Goal: Transaction & Acquisition: Purchase product/service

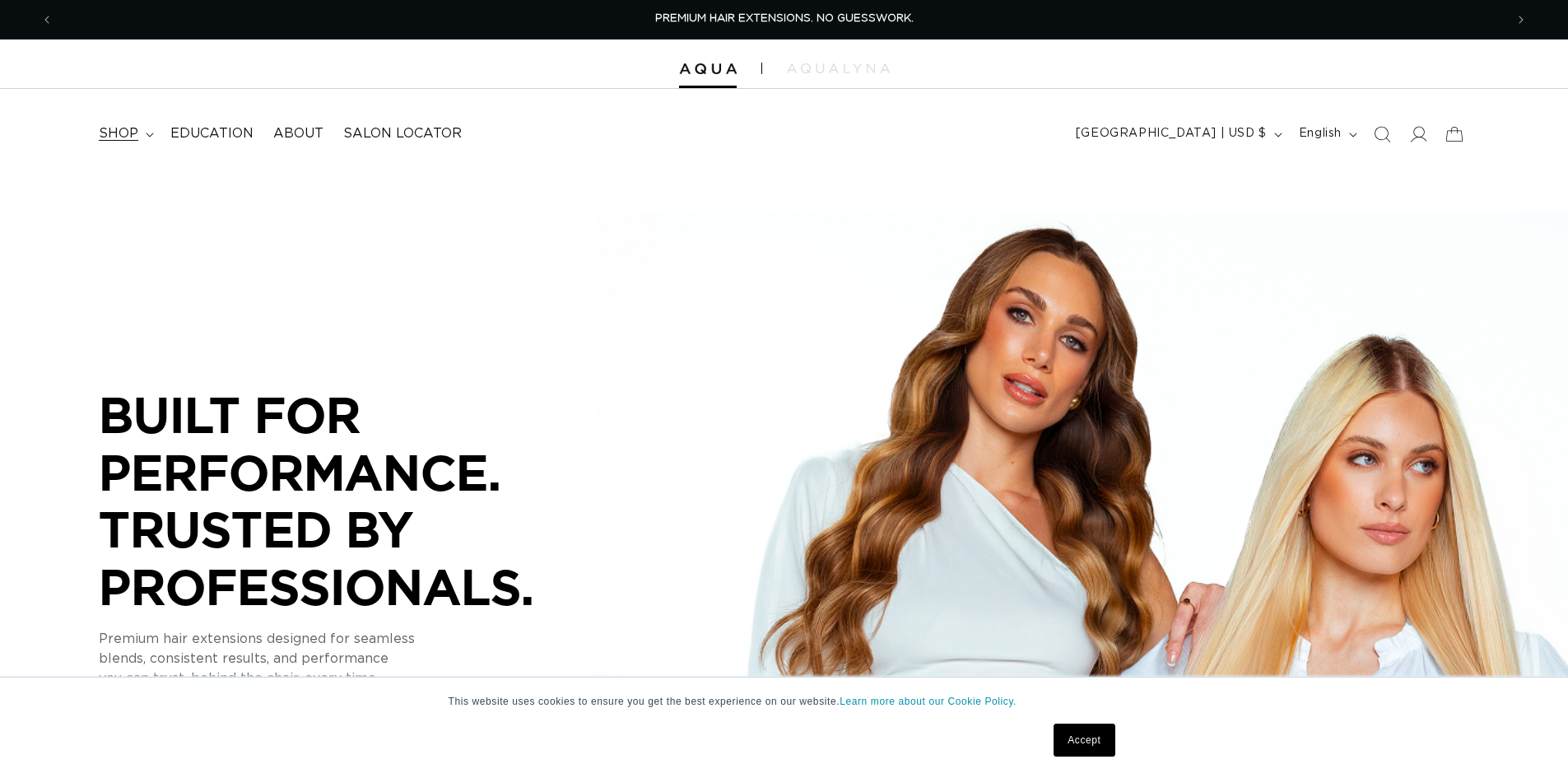
click at [131, 138] on span "shop" at bounding box center [118, 133] width 39 height 17
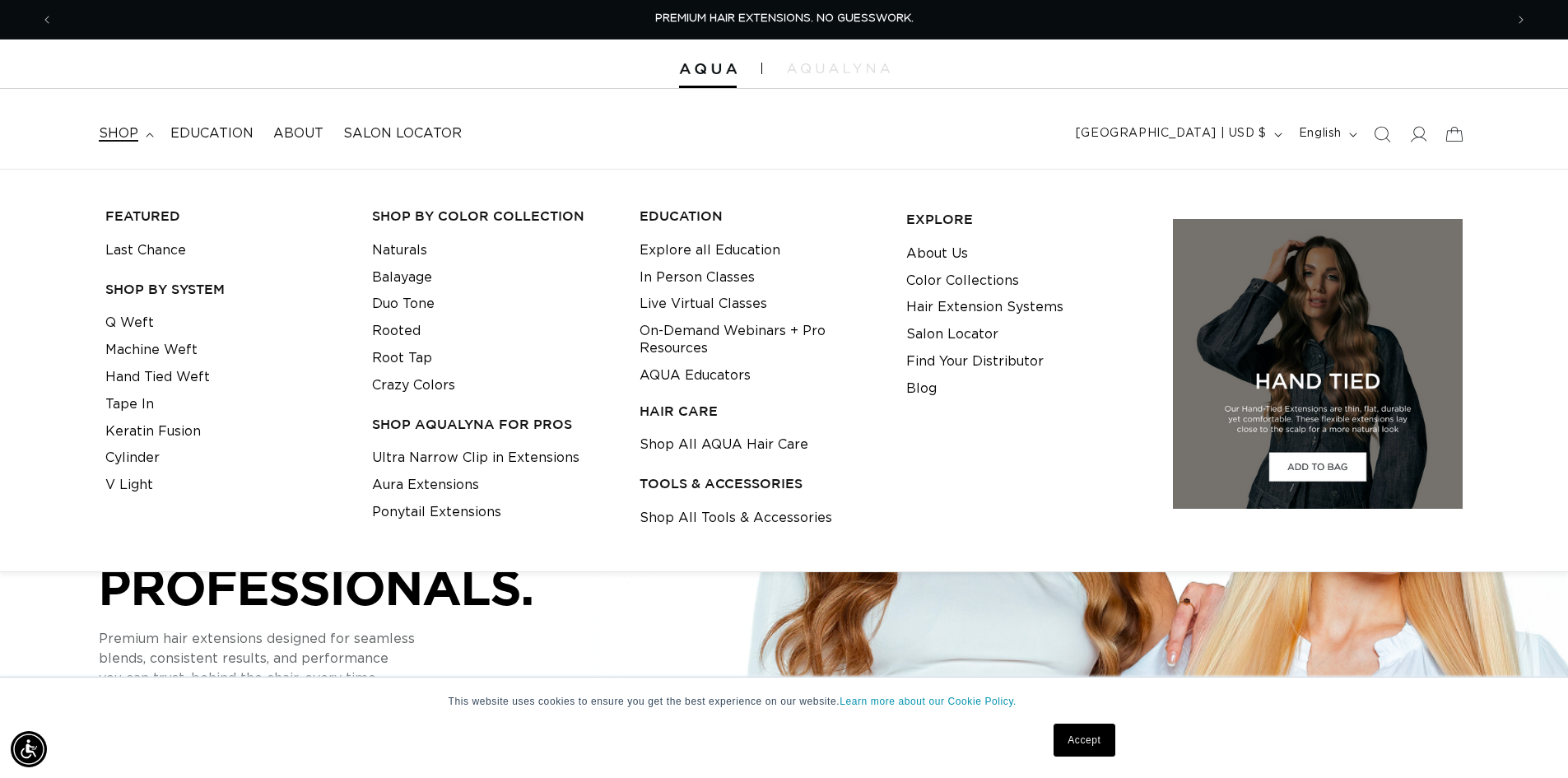
click at [117, 132] on span "shop" at bounding box center [118, 133] width 39 height 17
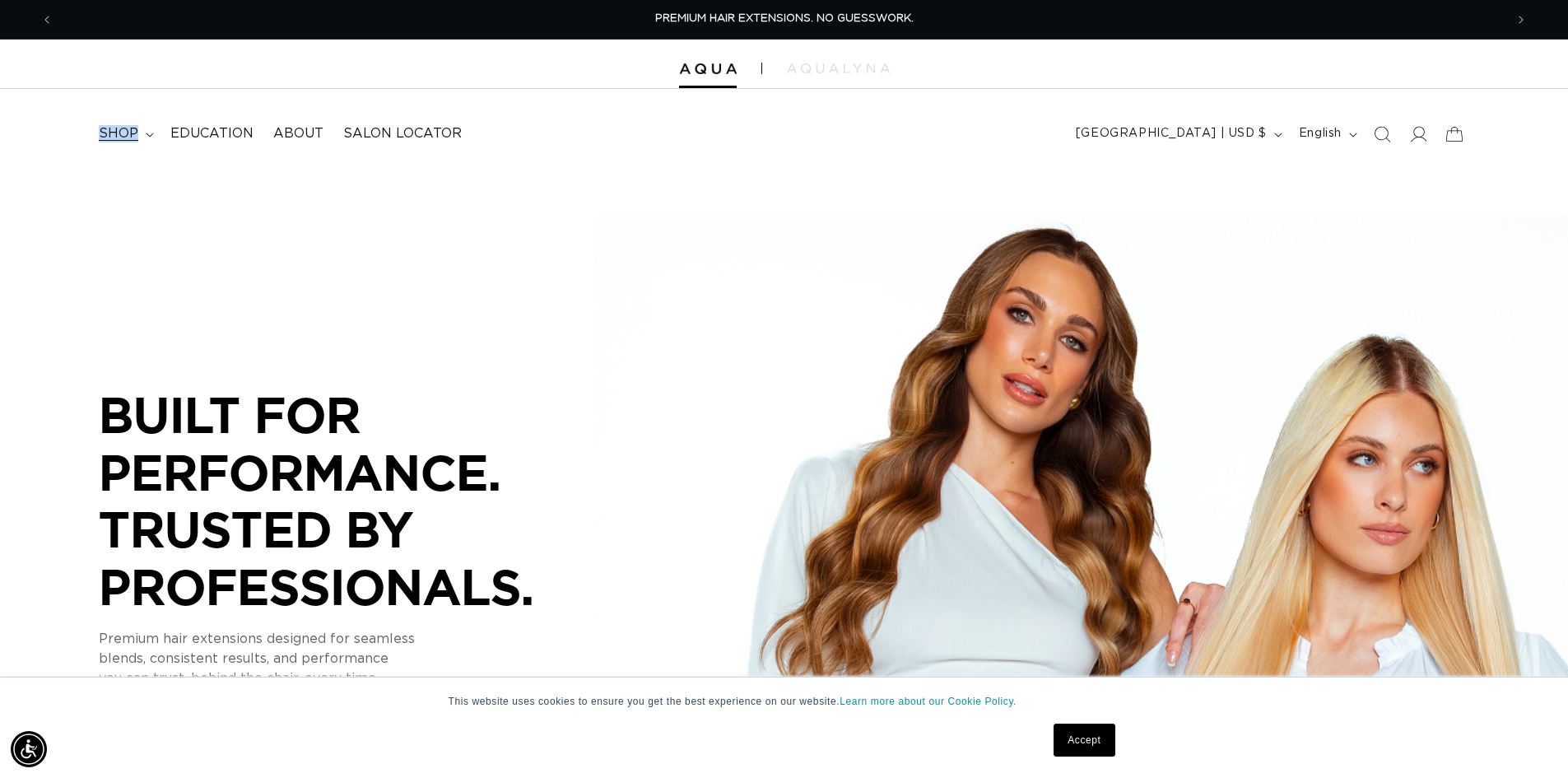
click at [118, 132] on span "shop" at bounding box center [118, 133] width 39 height 17
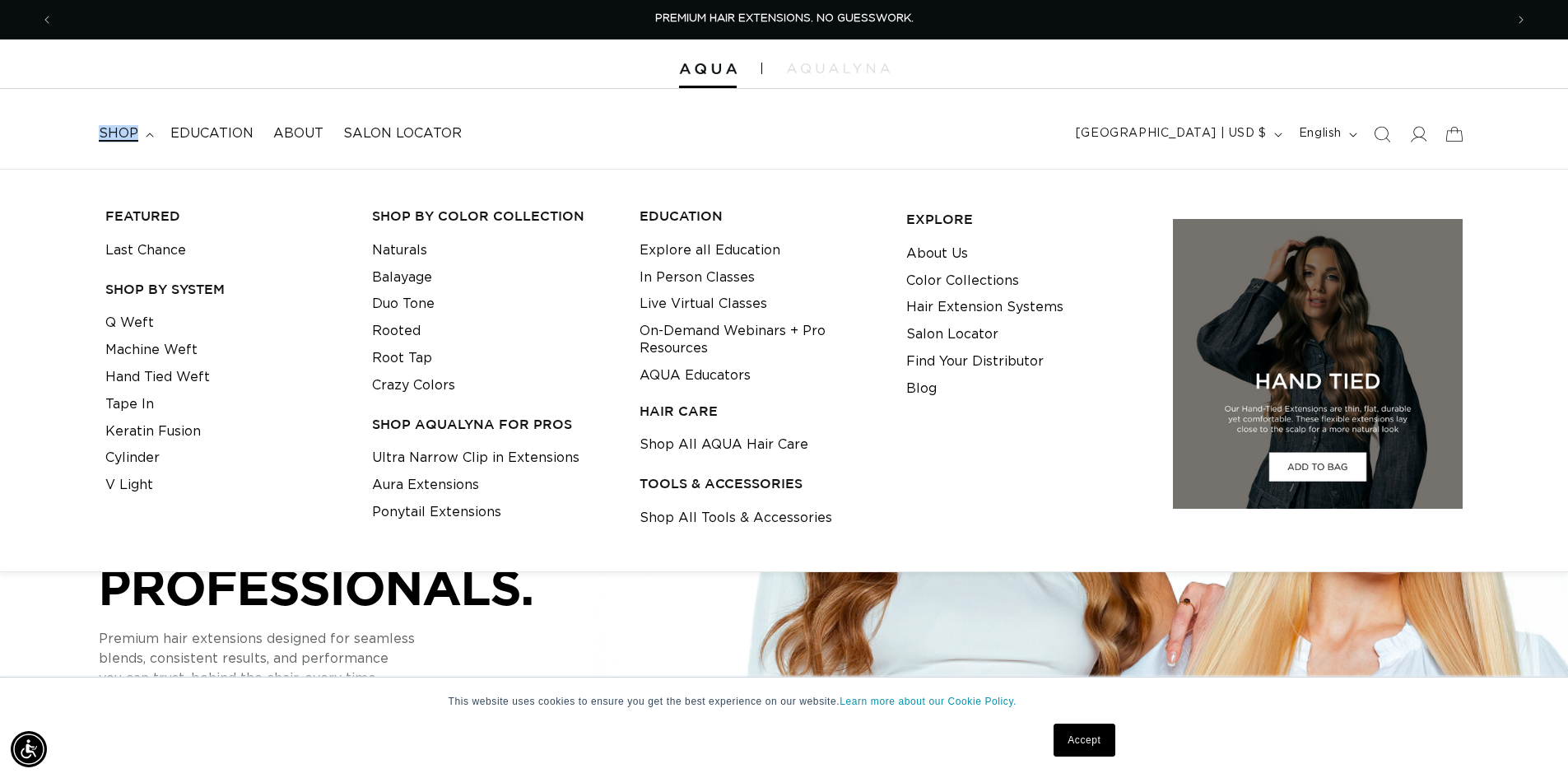
click at [118, 131] on span "shop" at bounding box center [118, 133] width 39 height 17
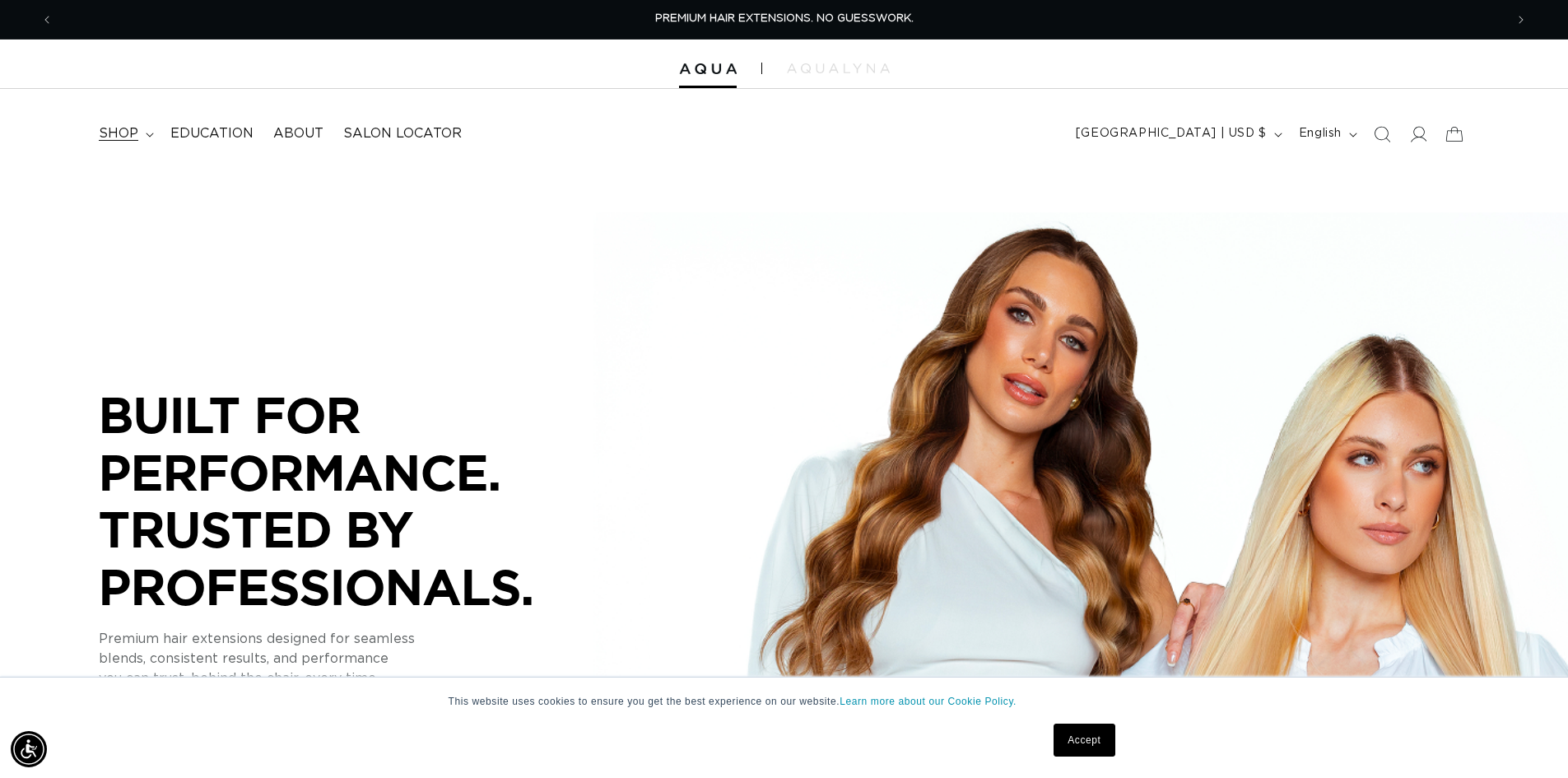
click at [131, 129] on span "shop" at bounding box center [118, 133] width 39 height 17
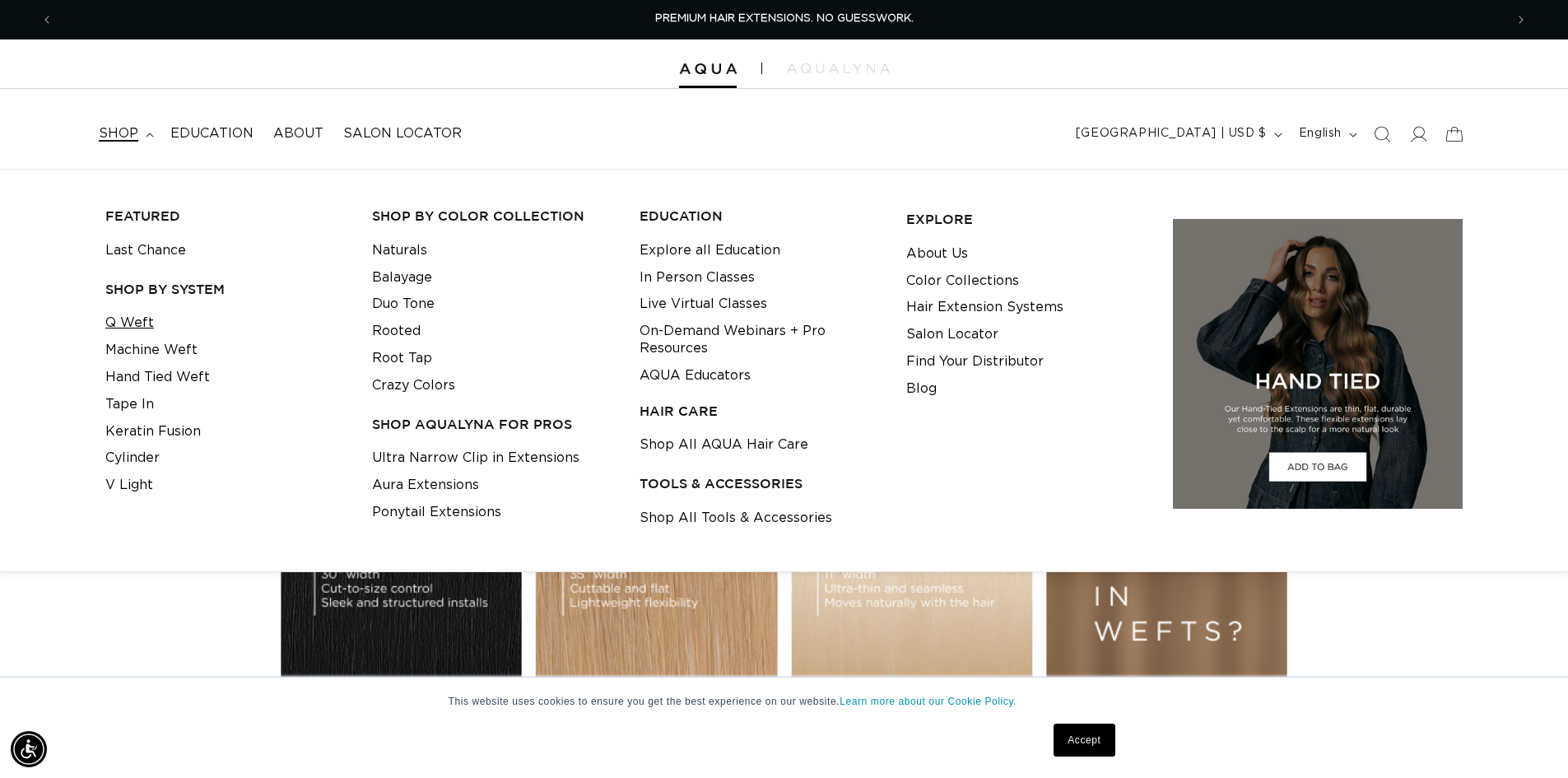
click at [133, 328] on link "Q Weft" at bounding box center [129, 323] width 48 height 27
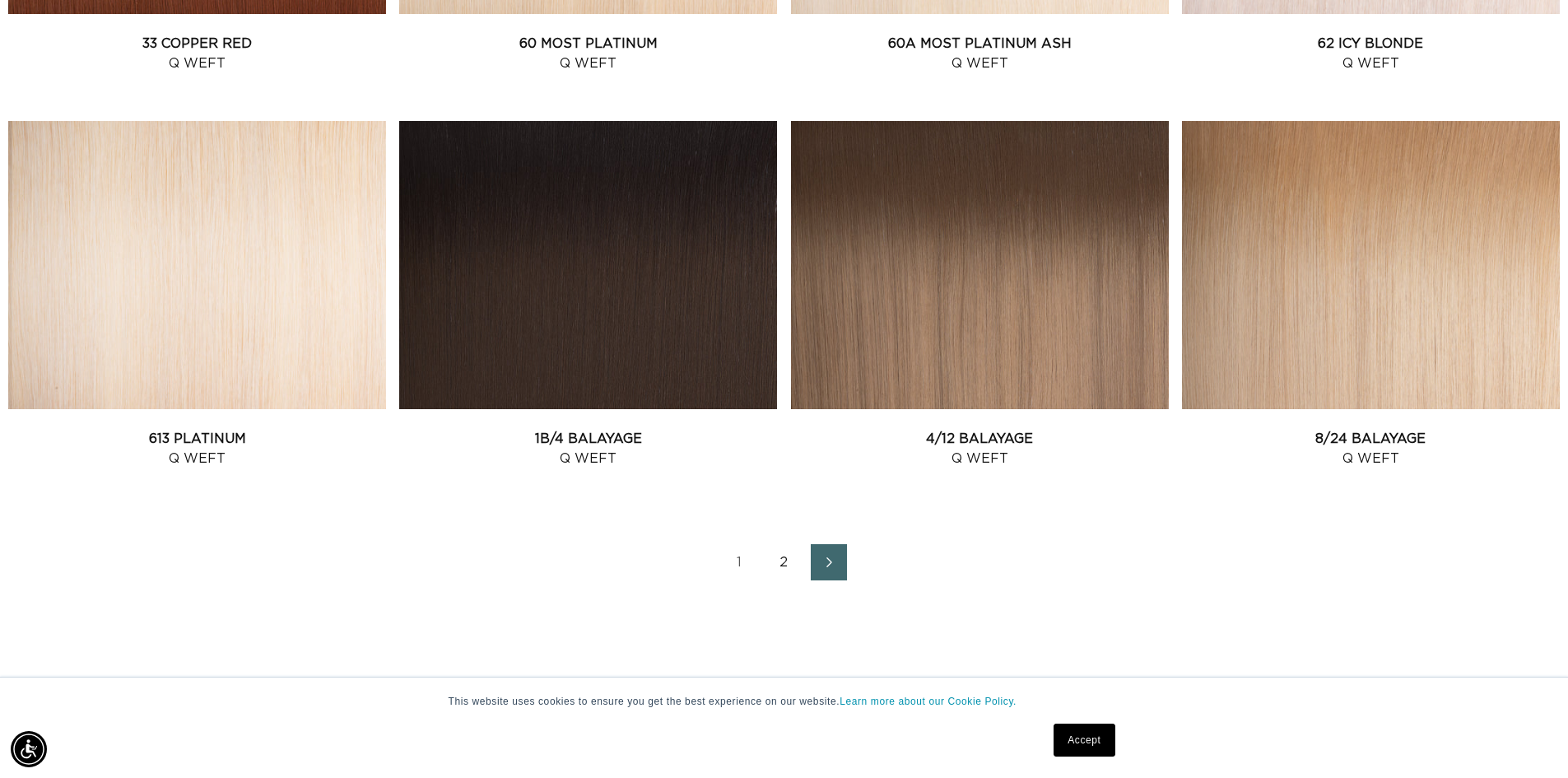
scroll to position [2222, 0]
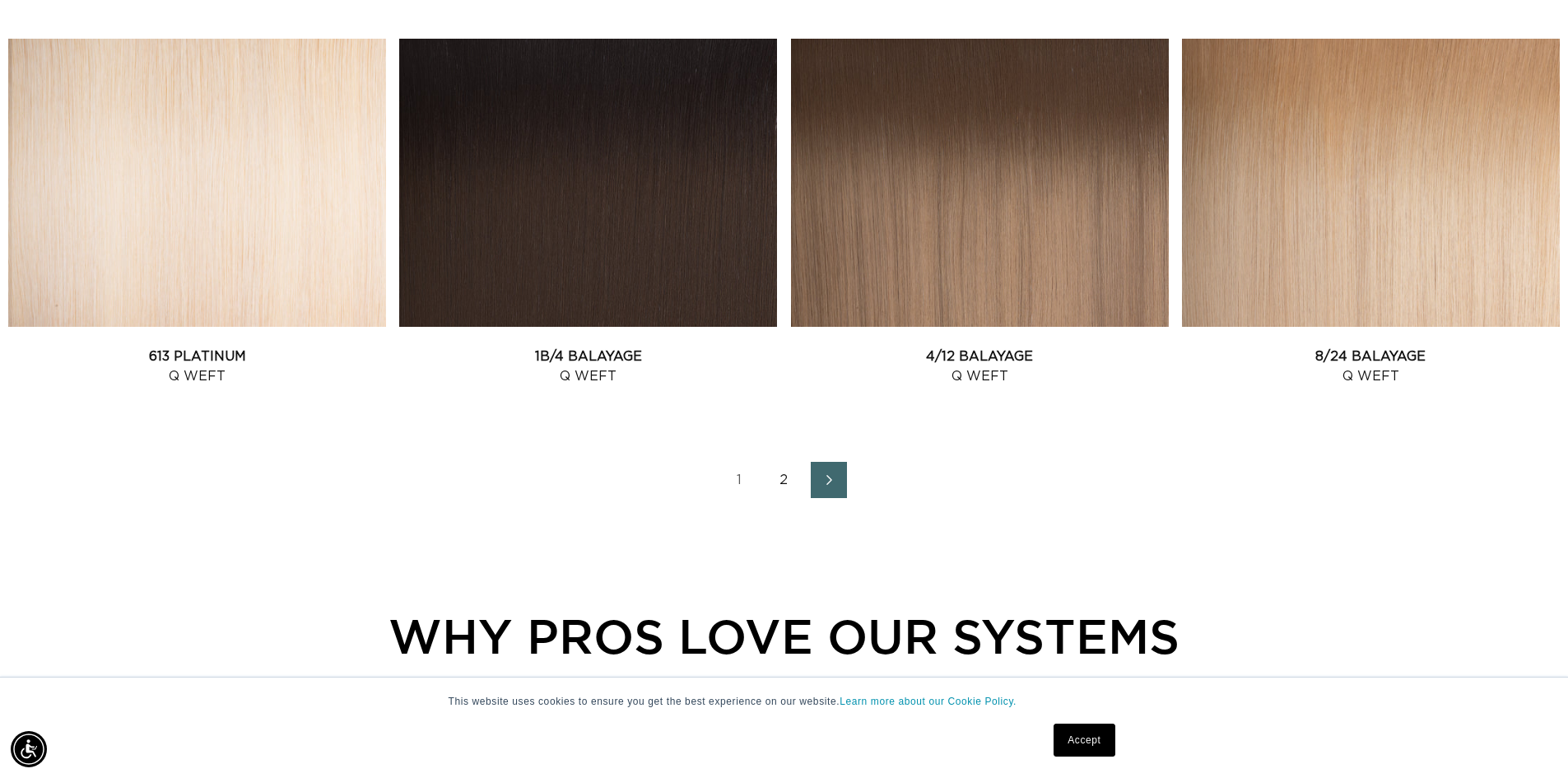
click at [793, 465] on link "2" at bounding box center [784, 480] width 37 height 37
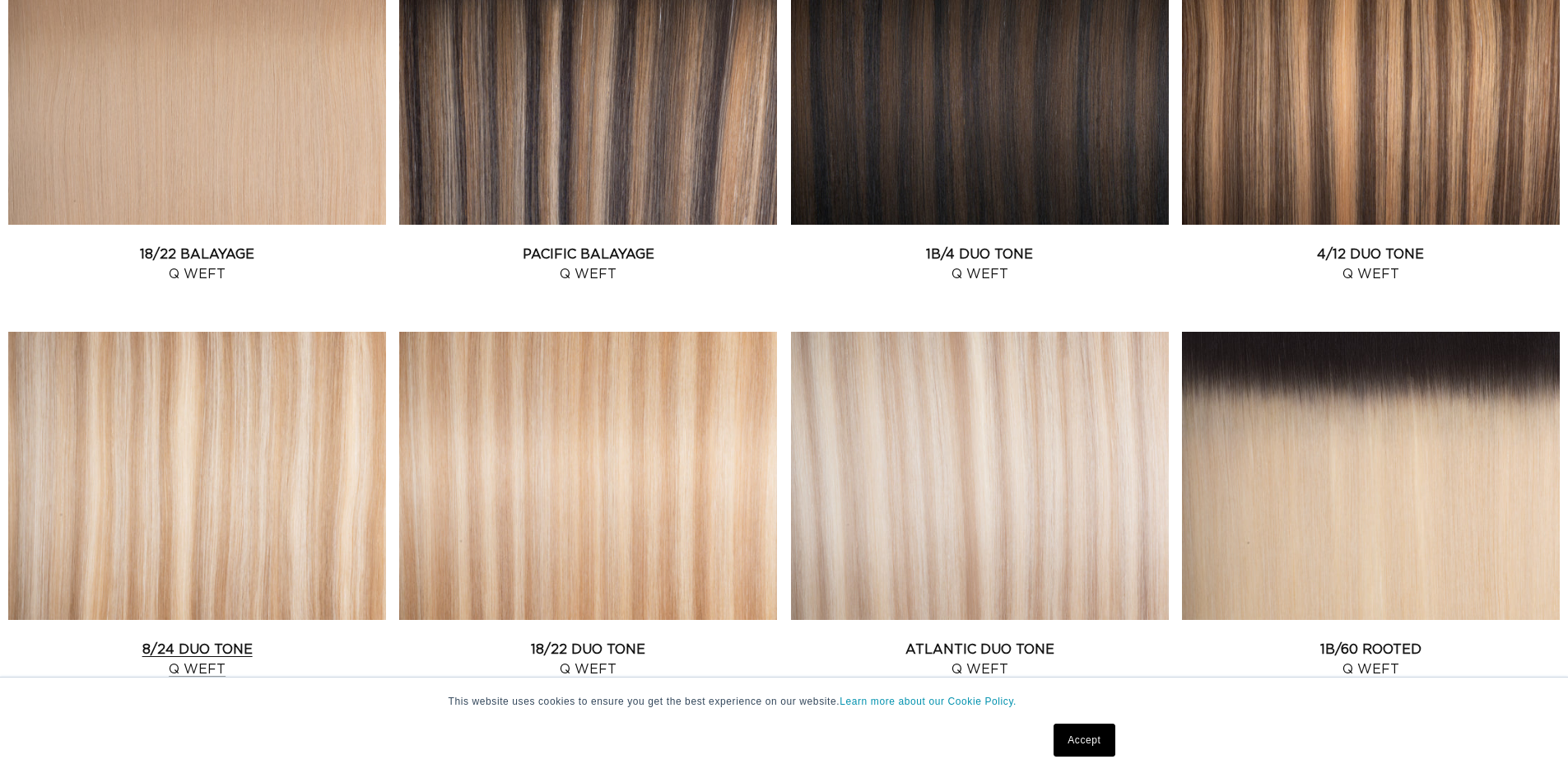
scroll to position [987, 0]
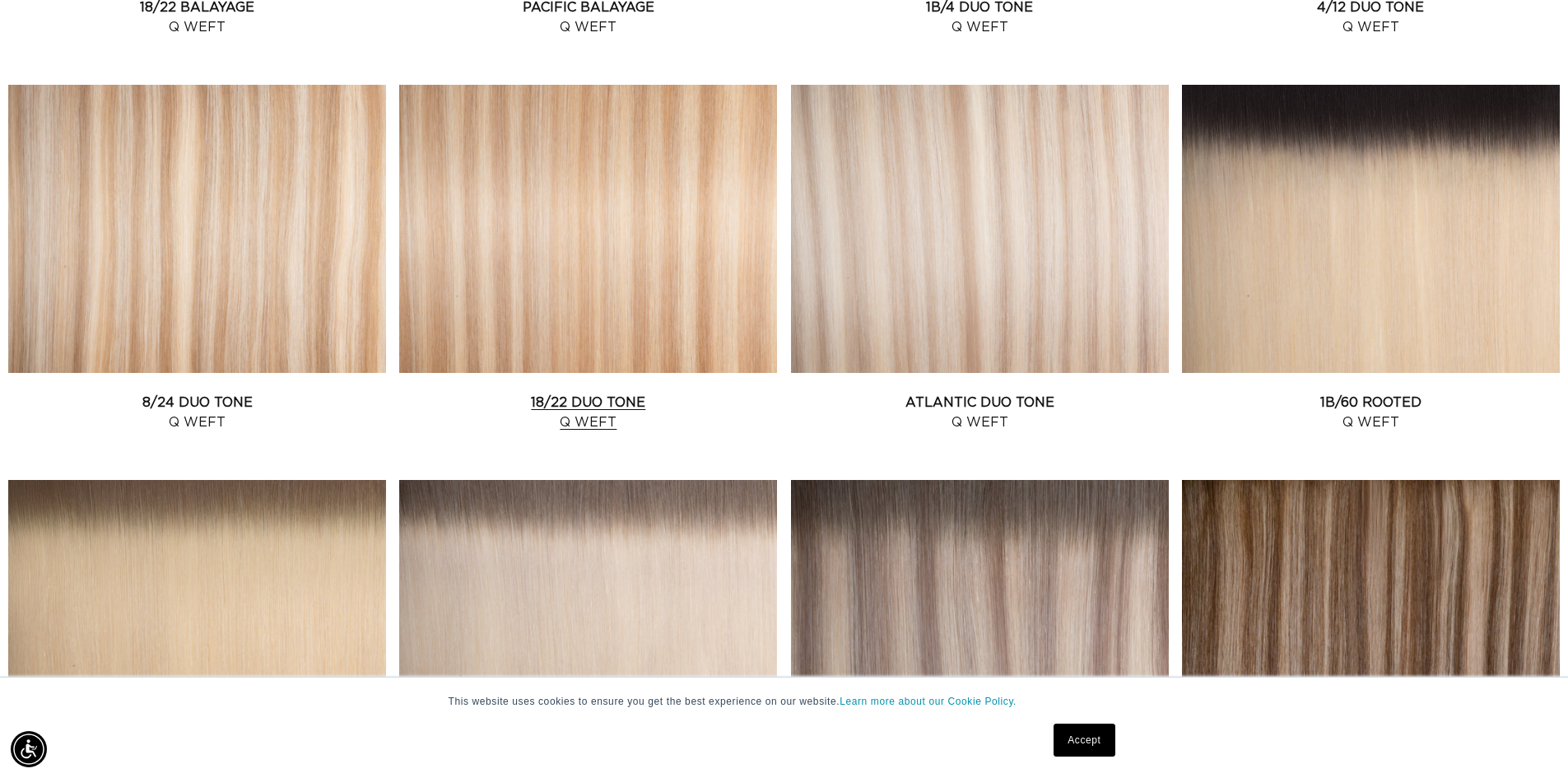
click at [503, 393] on link "18/22 Duo Tone Q Weft" at bounding box center [588, 412] width 378 height 39
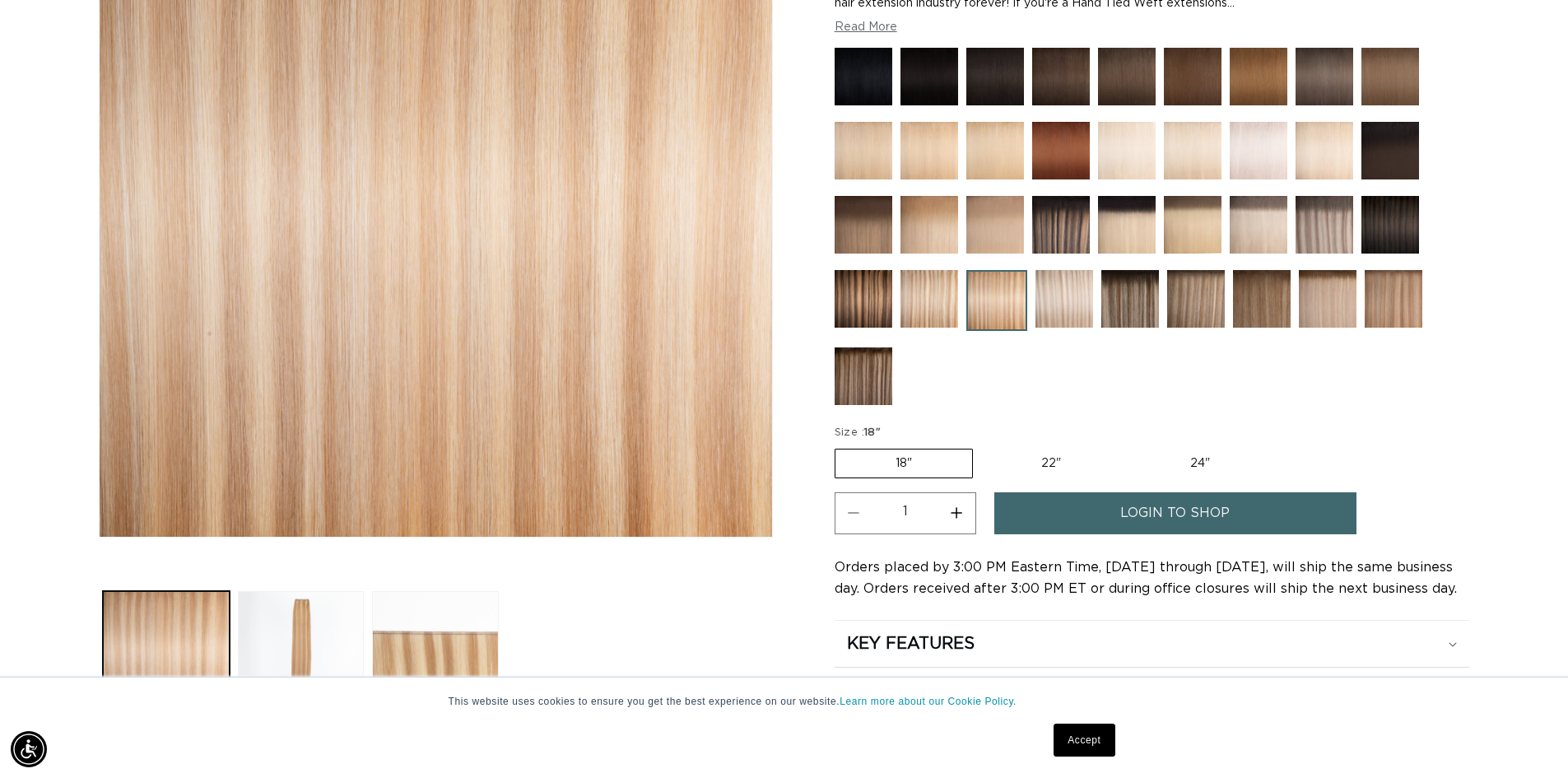
click at [1169, 468] on label "24" Variant sold out or unavailable" at bounding box center [1199, 463] width 140 height 28
click at [1130, 446] on input "24" Variant sold out or unavailable" at bounding box center [1129, 445] width 1 height 1
radio input "true"
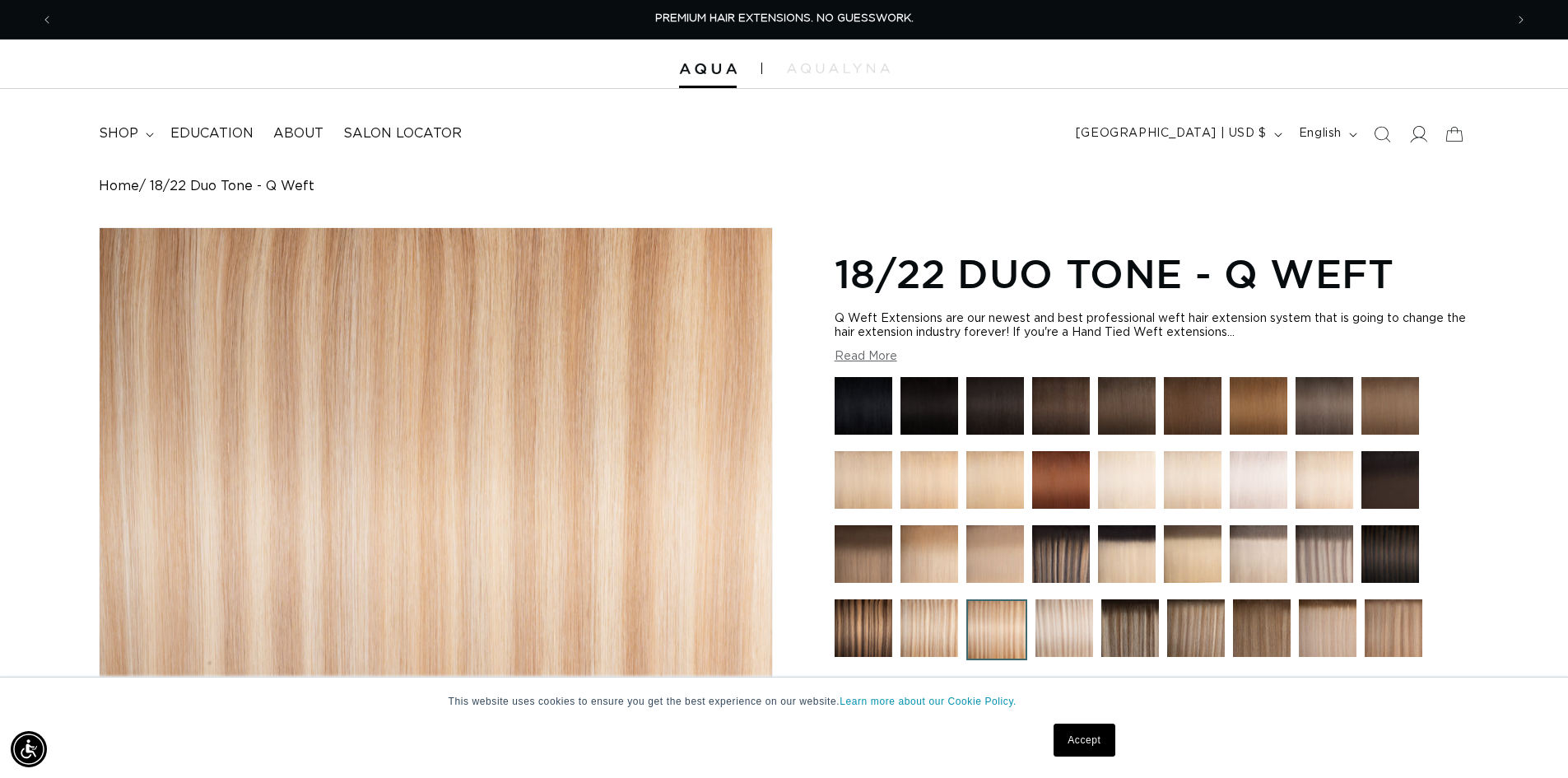
click at [1412, 133] on icon at bounding box center [1417, 133] width 17 height 17
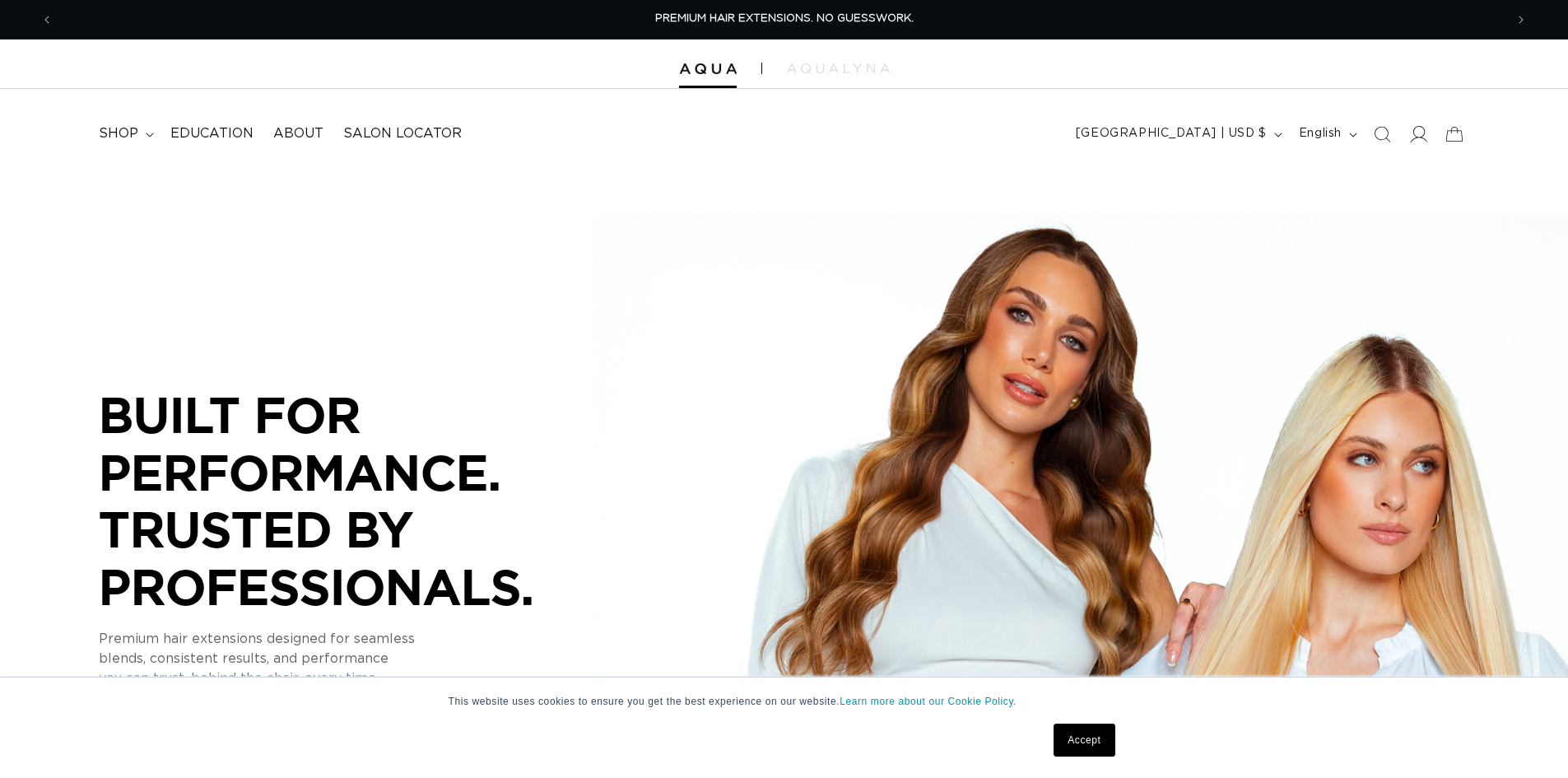
click at [1410, 132] on icon at bounding box center [1417, 133] width 17 height 17
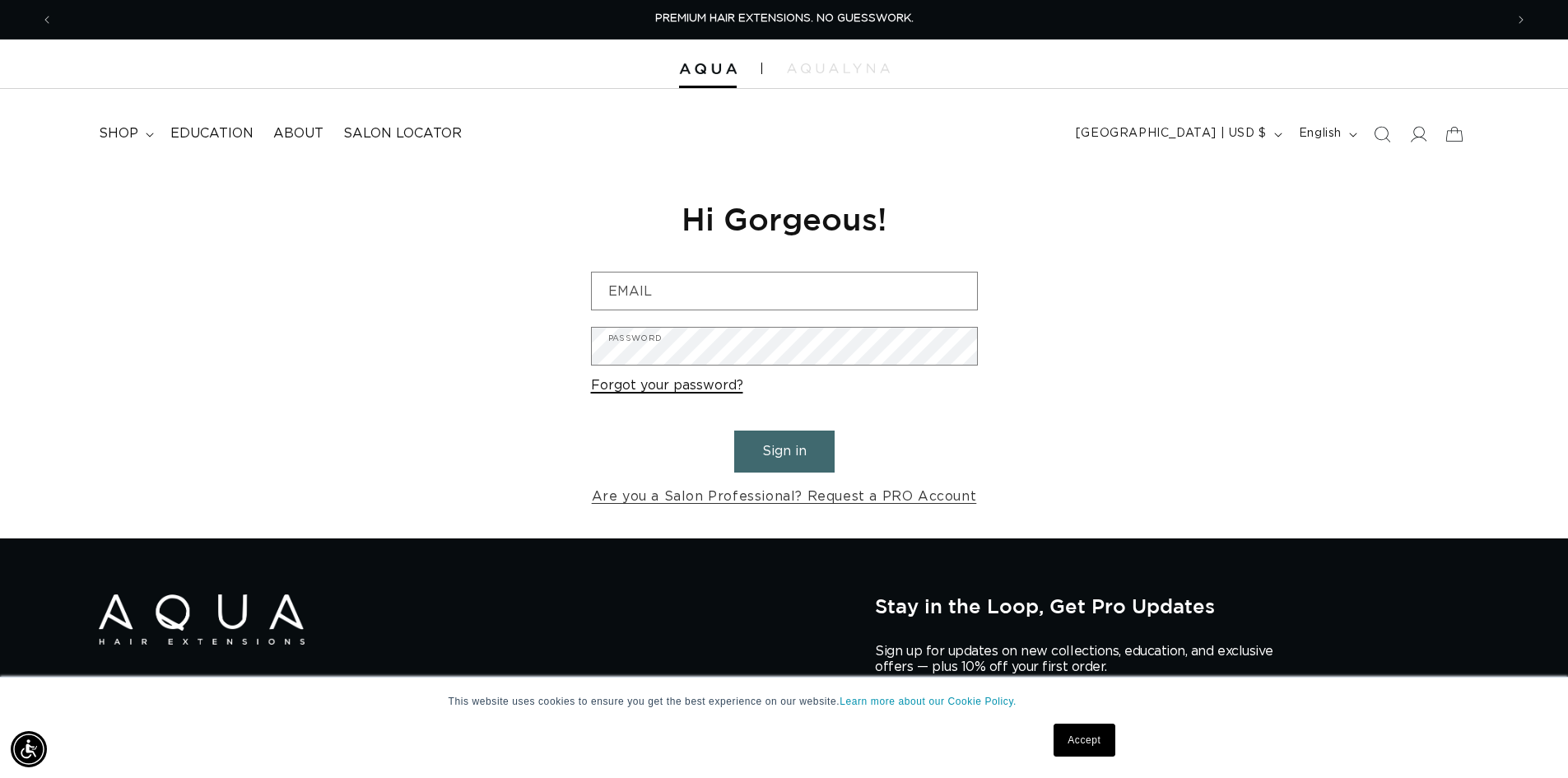
click at [656, 390] on link "Forgot your password?" at bounding box center [667, 385] width 153 height 24
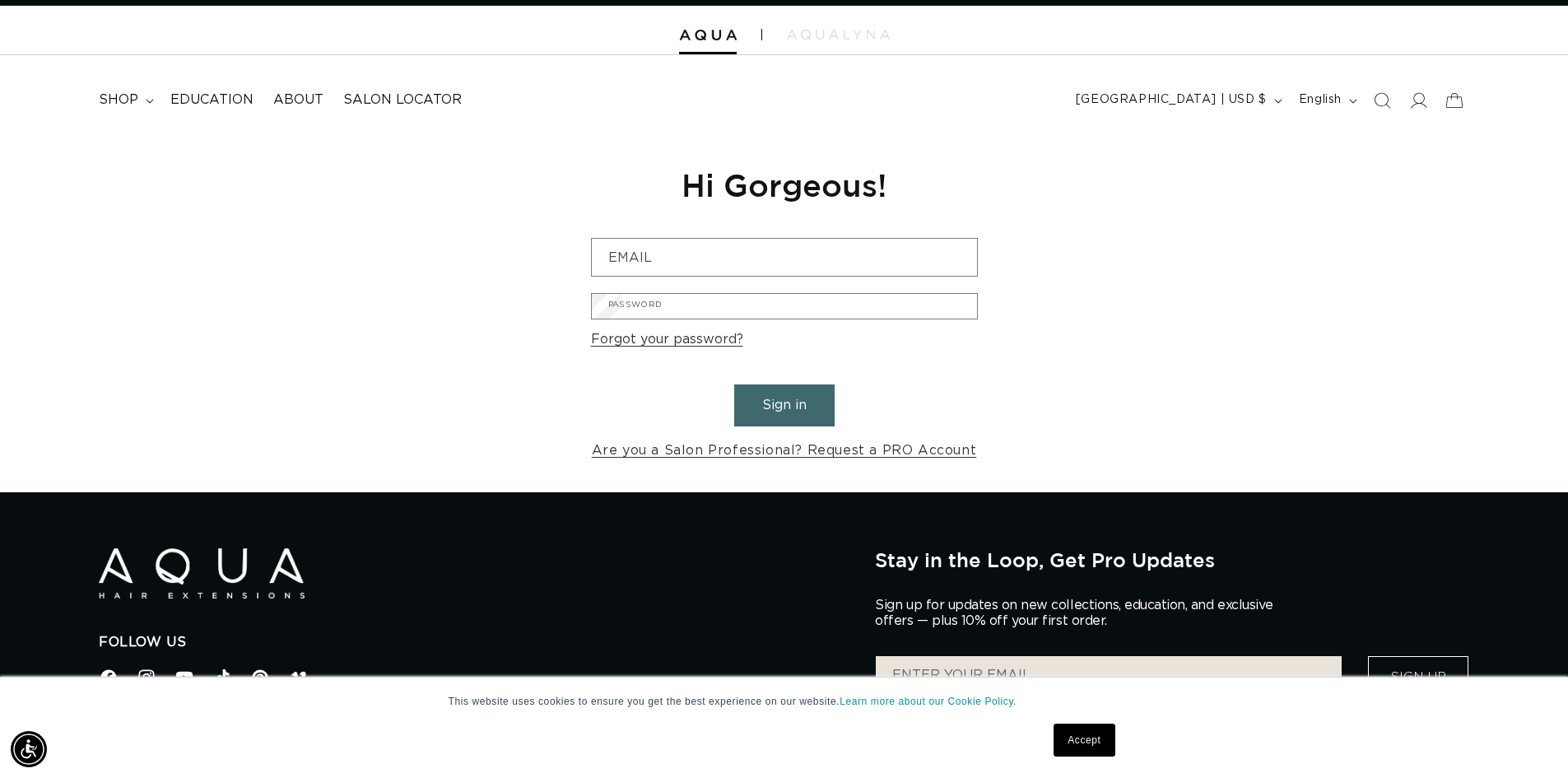
click at [0, 0] on link "Cancel" at bounding box center [0, 0] width 0 height 0
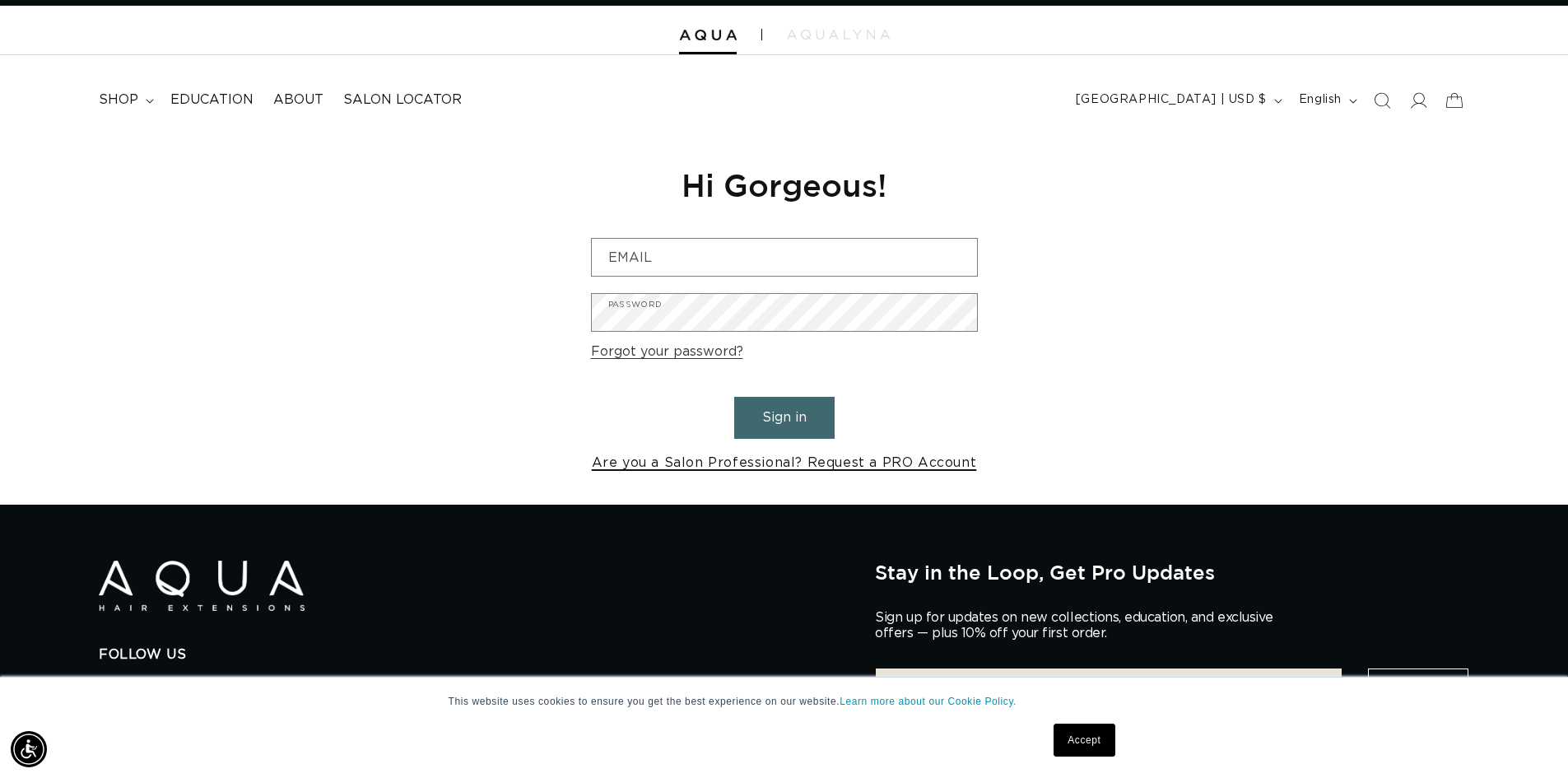
click at [711, 463] on link "Are you a Salon Professional? Request a PRO Account" at bounding box center [784, 463] width 385 height 24
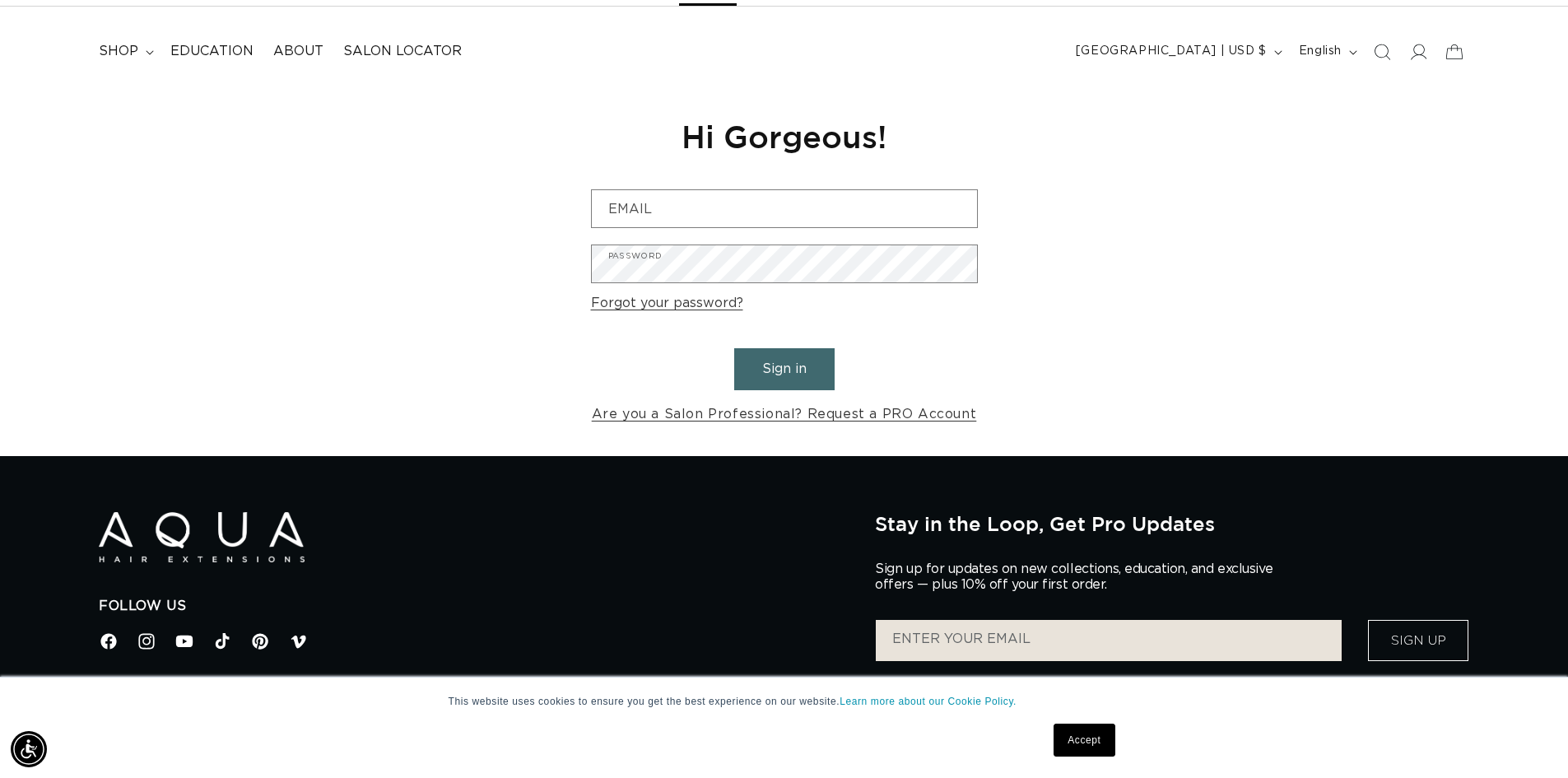
scroll to position [247, 0]
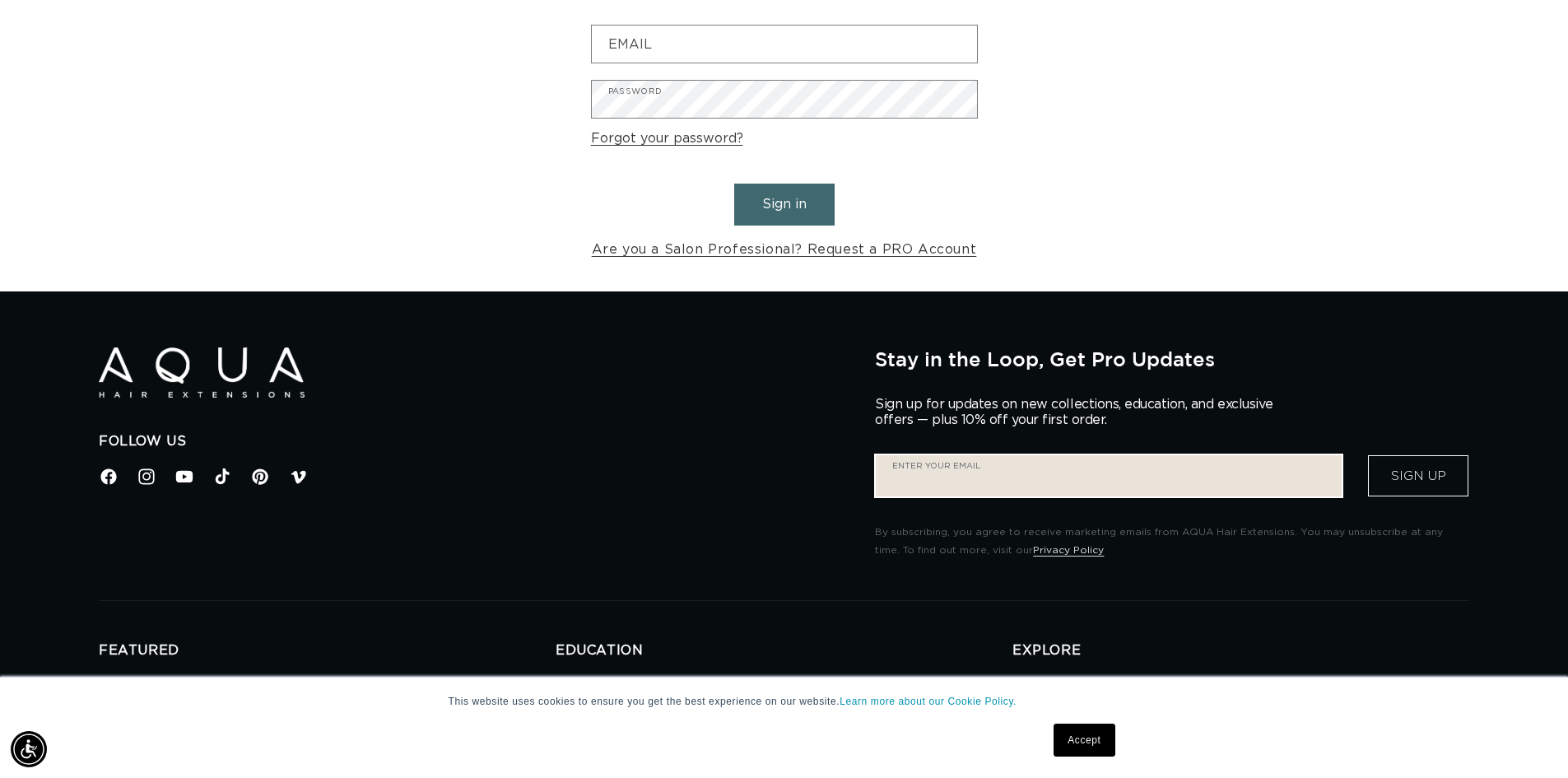
click at [931, 482] on input "Enter your email" at bounding box center [1109, 475] width 466 height 41
type input "prado_m@verizon.net"
click at [1342, 455] on button "Sign Up" at bounding box center [1392, 475] width 100 height 41
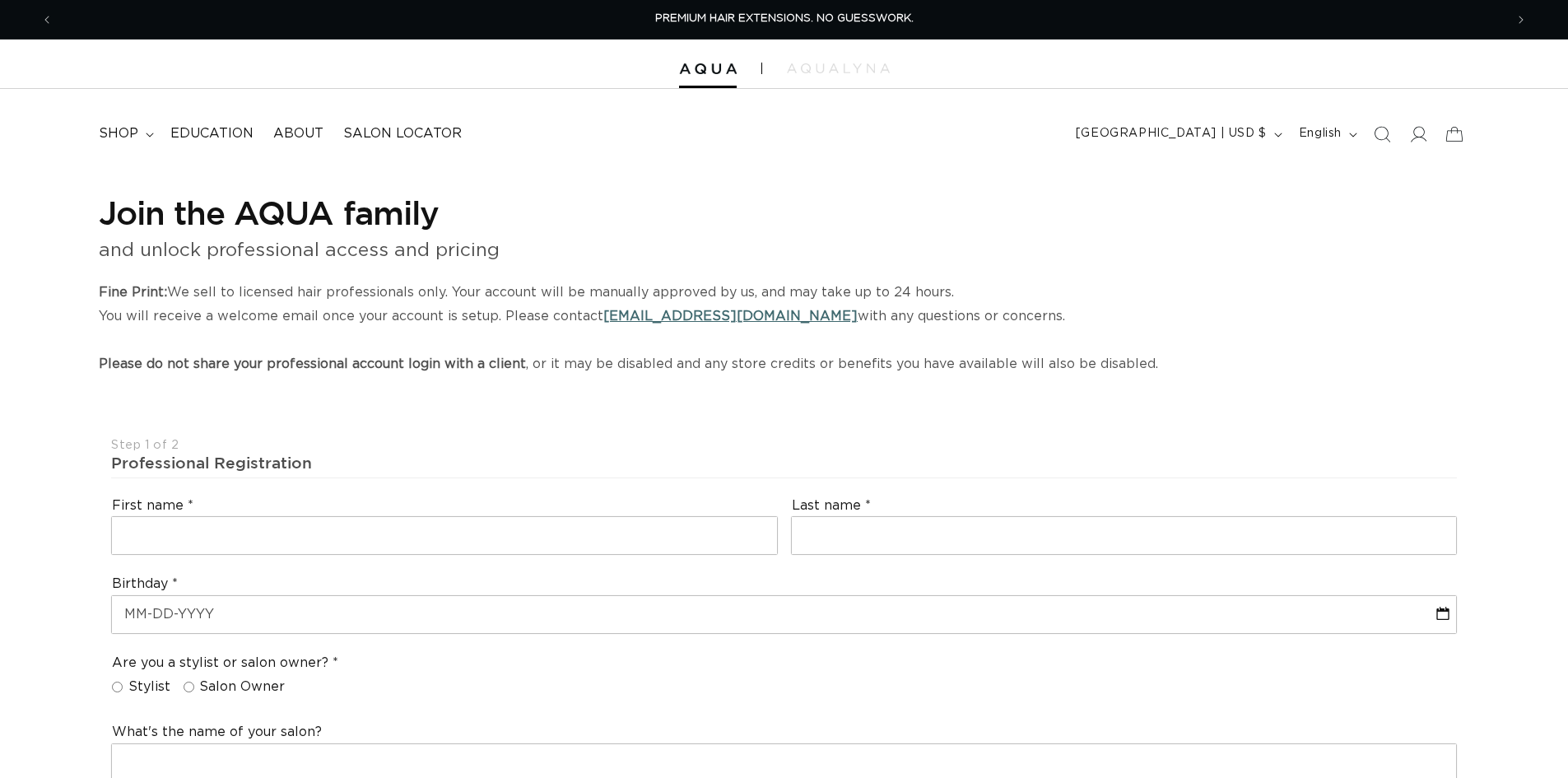
select select "US"
select select "[GEOGRAPHIC_DATA]"
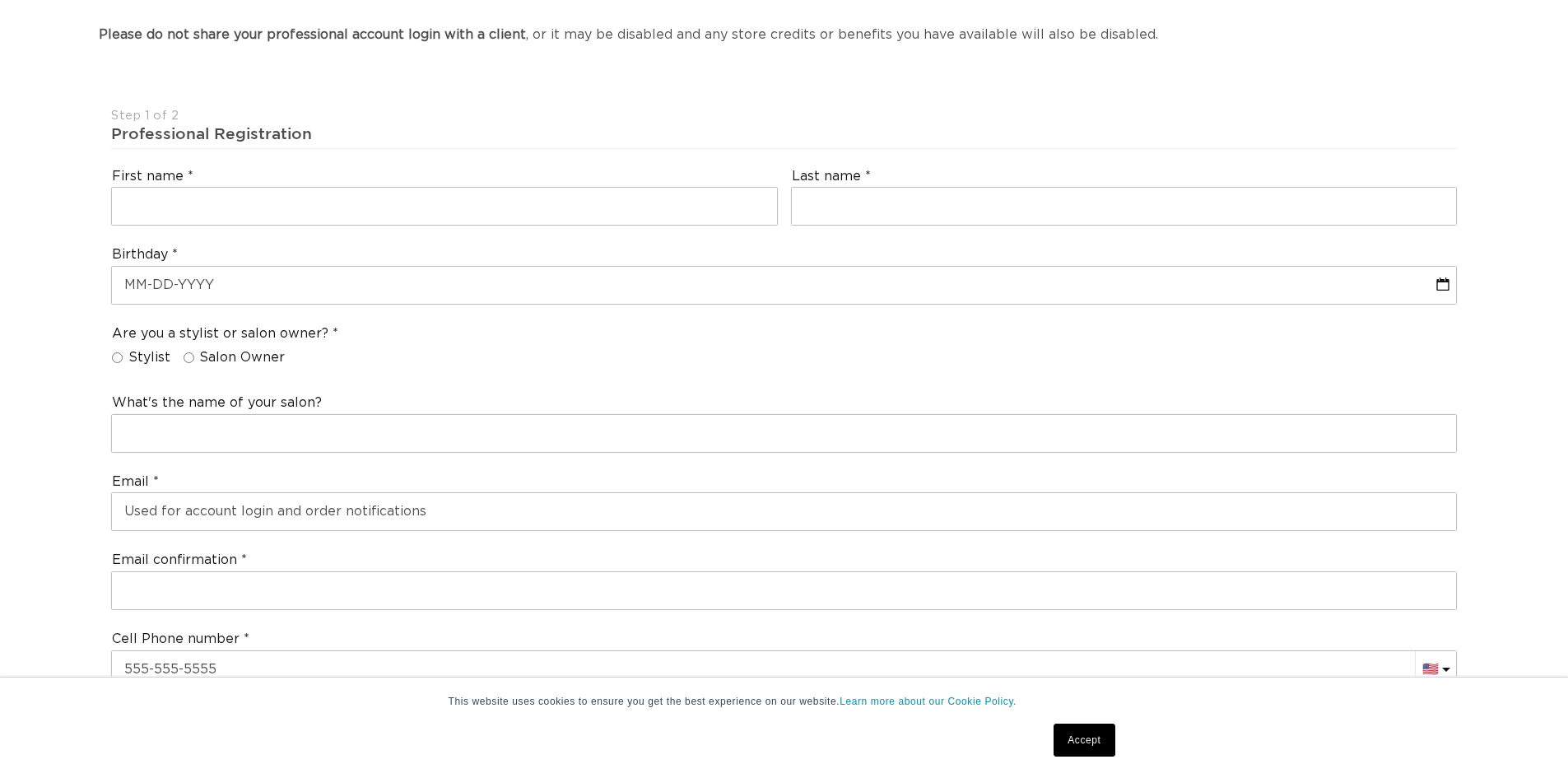
scroll to position [412, 0]
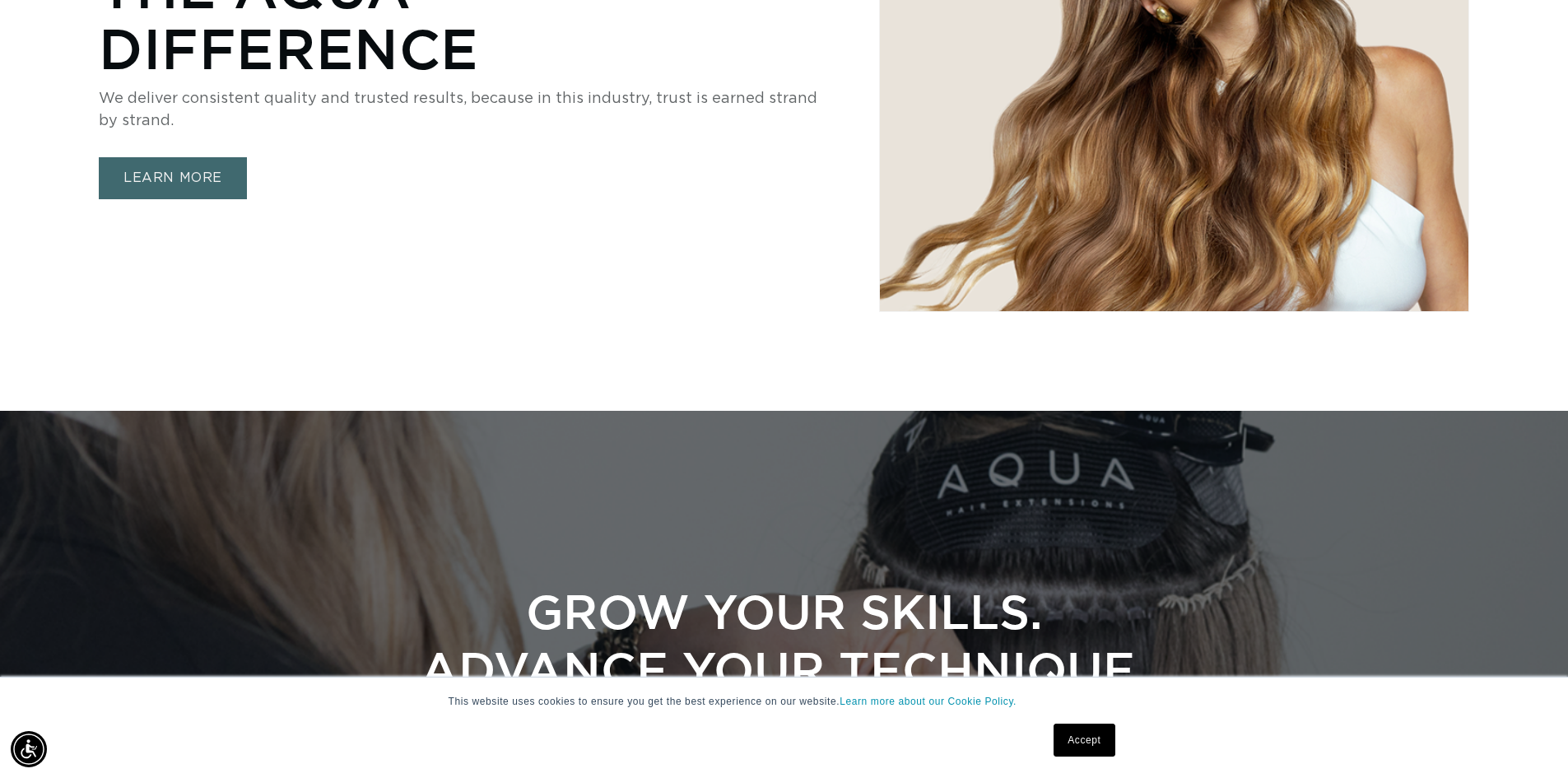
scroll to position [2858, 0]
